Goal: Information Seeking & Learning: Find specific fact

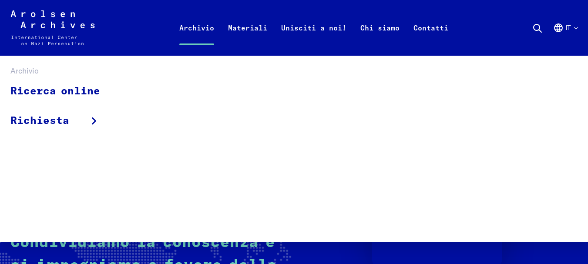
click at [211, 26] on link "Archivio" at bounding box center [196, 38] width 49 height 35
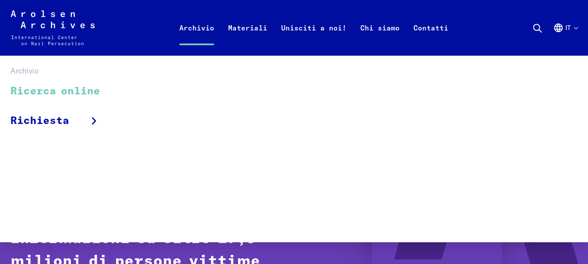
click at [81, 91] on link "Ricerca online" at bounding box center [60, 91] width 101 height 29
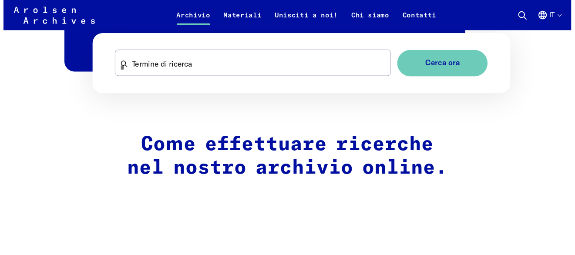
scroll to position [619, 0]
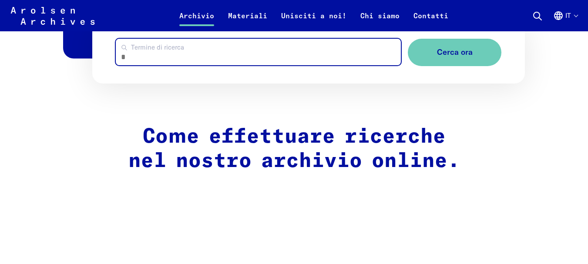
click at [279, 63] on input "Termine di ricerca" at bounding box center [258, 52] width 285 height 27
type input "**********"
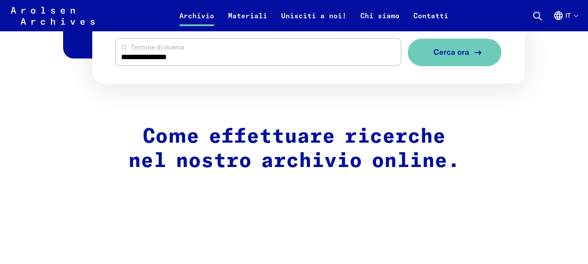
click at [464, 57] on span "Cerca ora" at bounding box center [451, 52] width 36 height 9
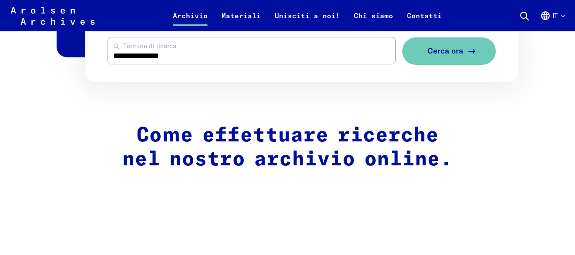
scroll to position [595, 0]
